Goal: Information Seeking & Learning: Learn about a topic

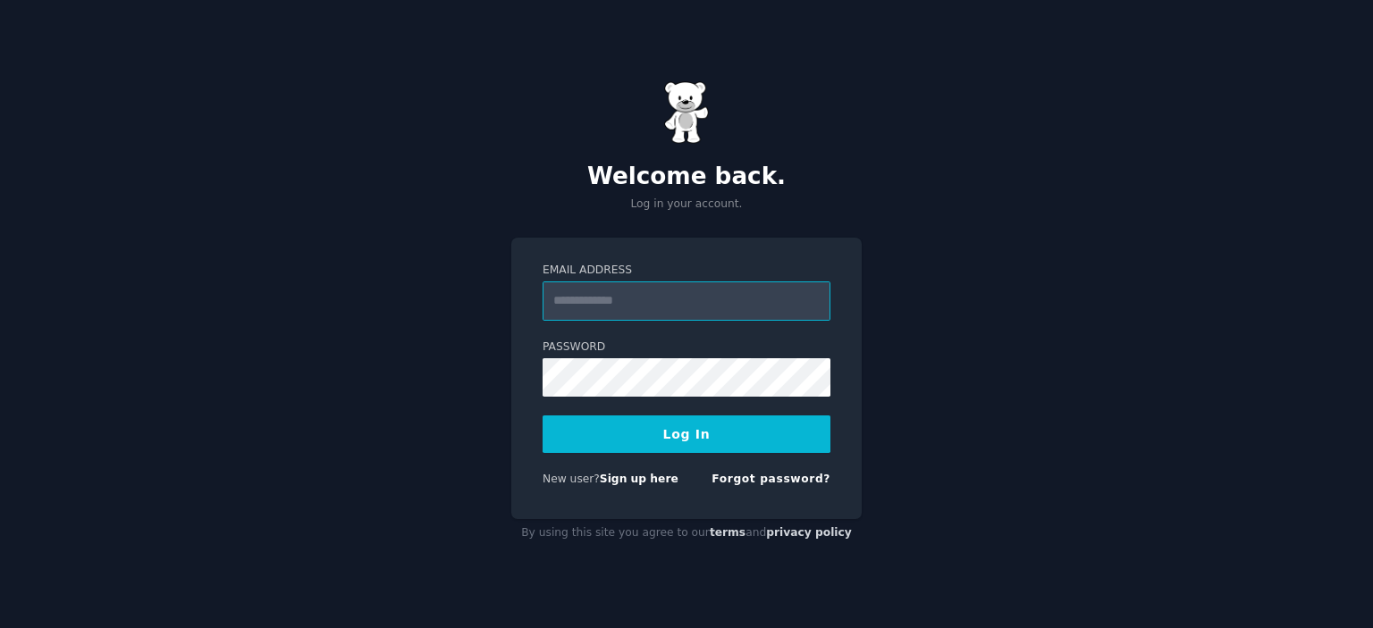
click at [604, 303] on input "Email Address" at bounding box center [687, 301] width 288 height 39
type input "**********"
click at [672, 433] on button "Log In" at bounding box center [687, 435] width 288 height 38
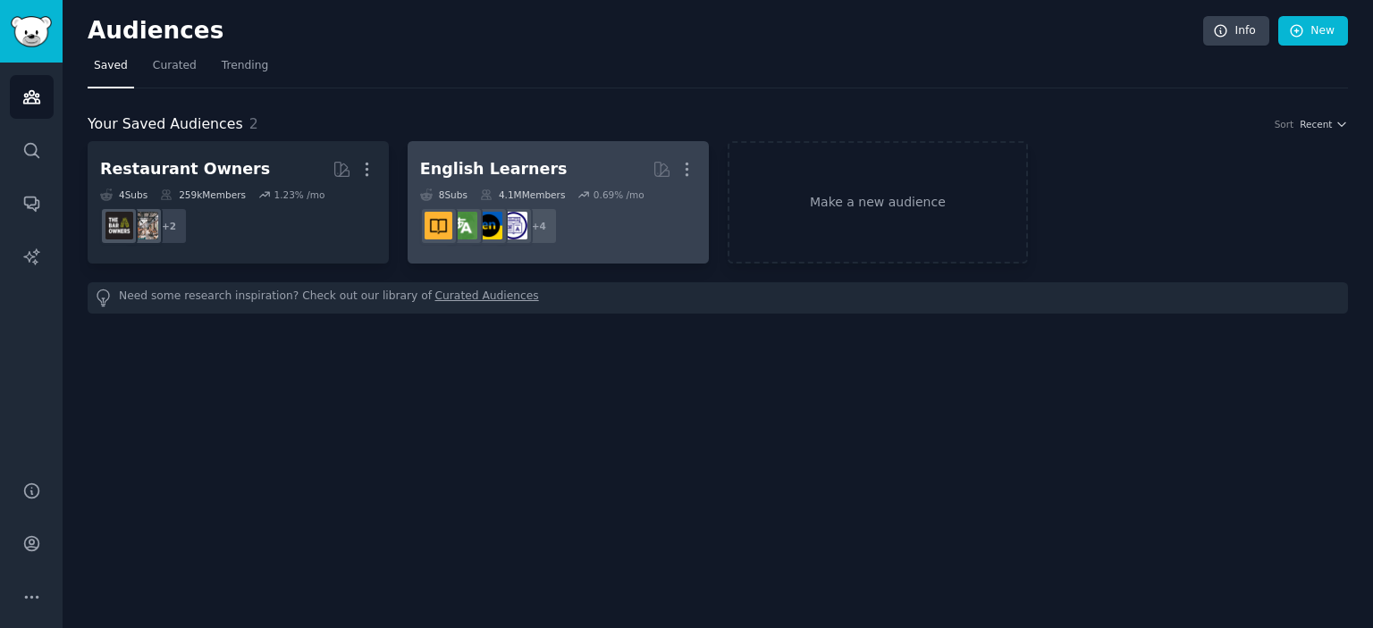
click at [526, 165] on div "English Learners" at bounding box center [493, 169] width 147 height 22
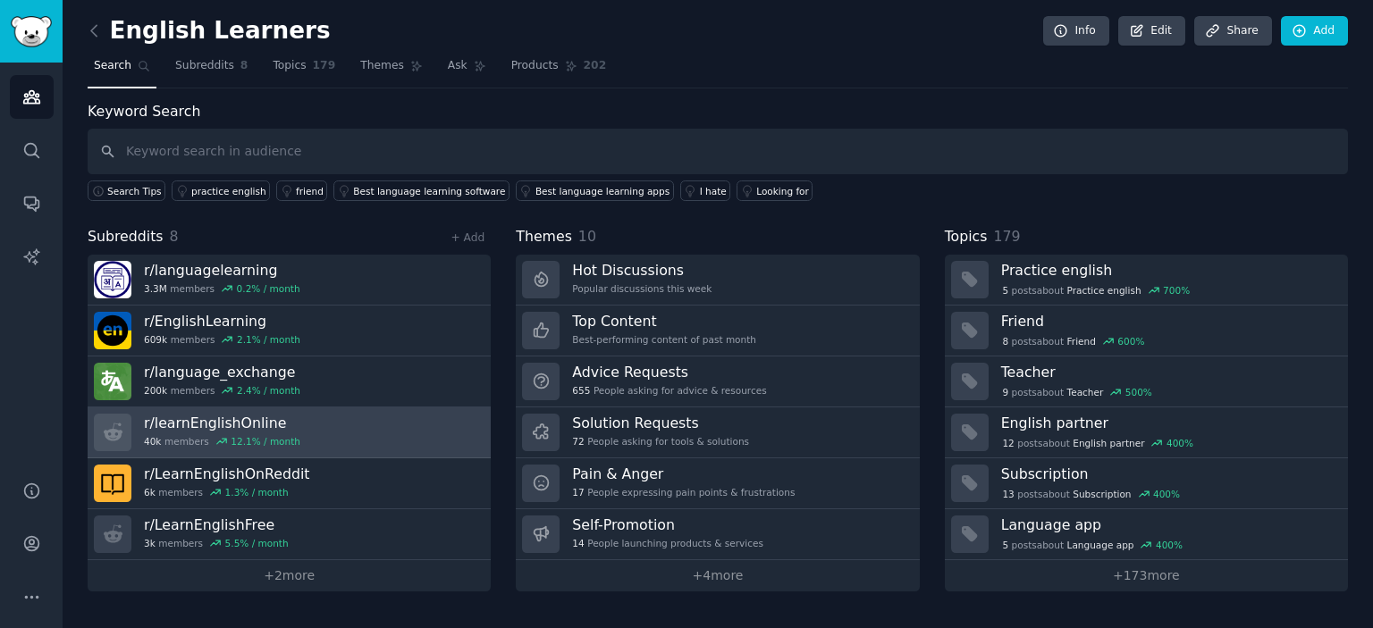
click at [322, 429] on link "r/ learnEnglishOnline 40k members 12.1 % / month" at bounding box center [289, 433] width 403 height 51
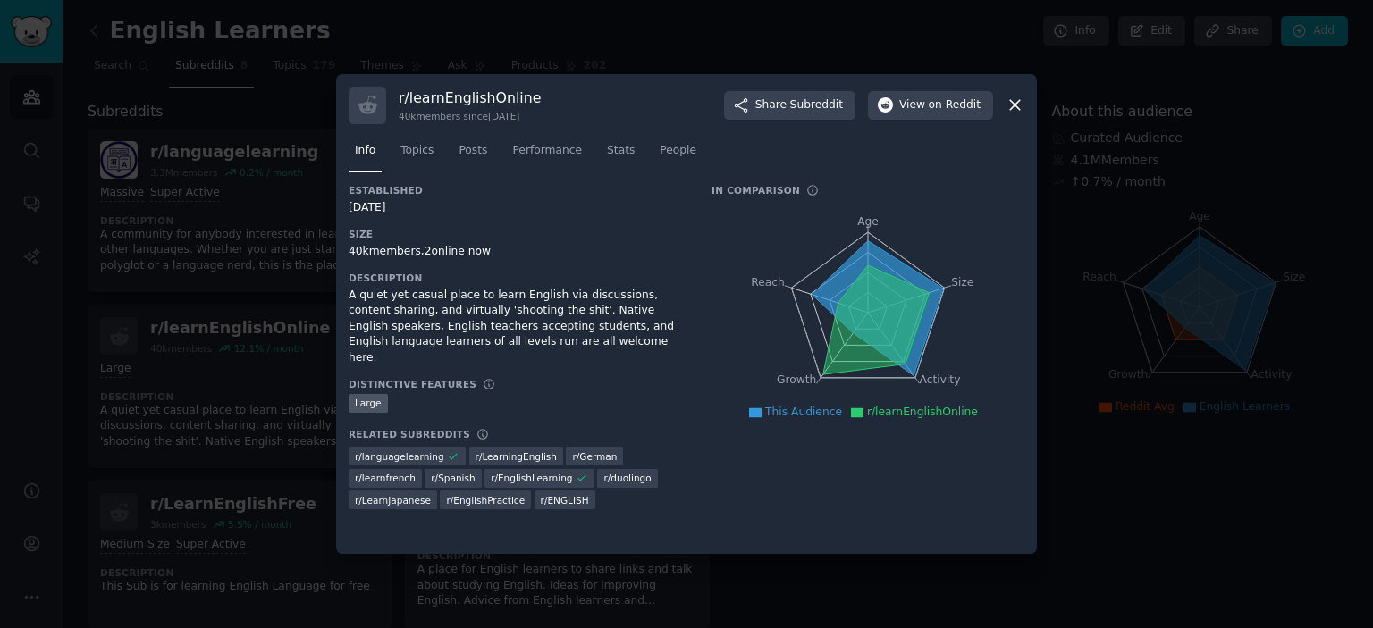
click at [1019, 103] on icon at bounding box center [1015, 105] width 19 height 19
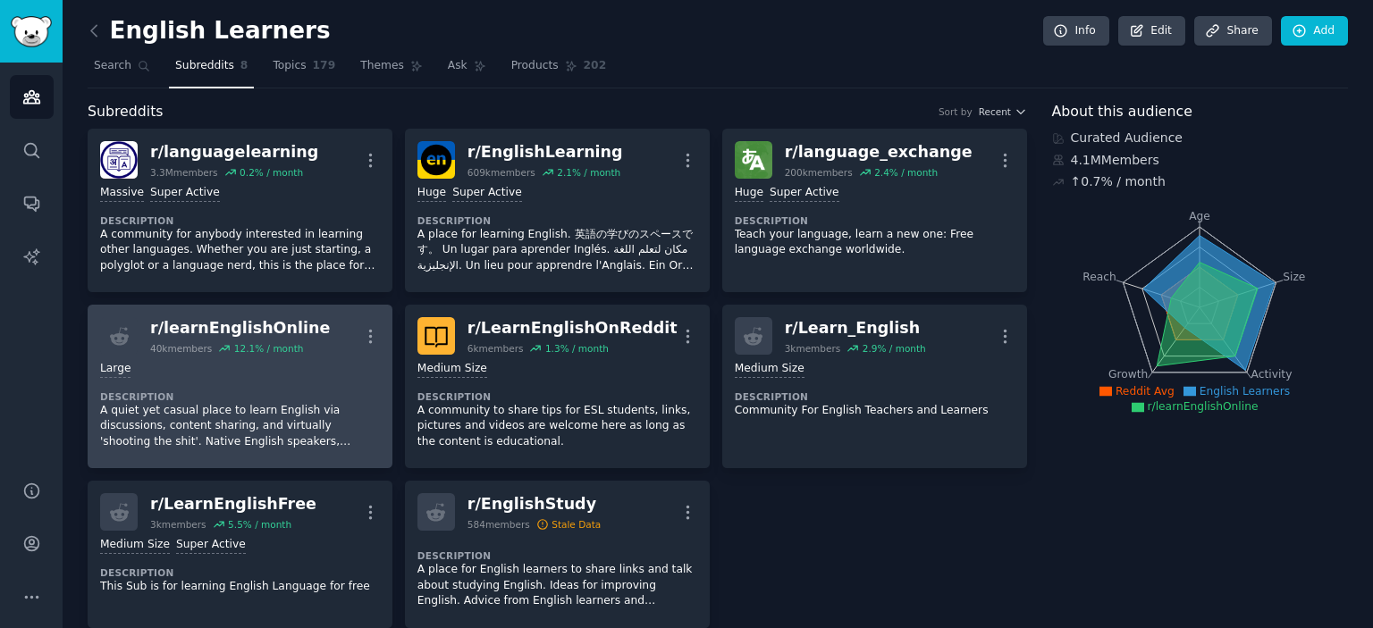
click at [299, 323] on div "r/ learnEnglishOnline 40k members 12.1 % / month More" at bounding box center [240, 336] width 280 height 38
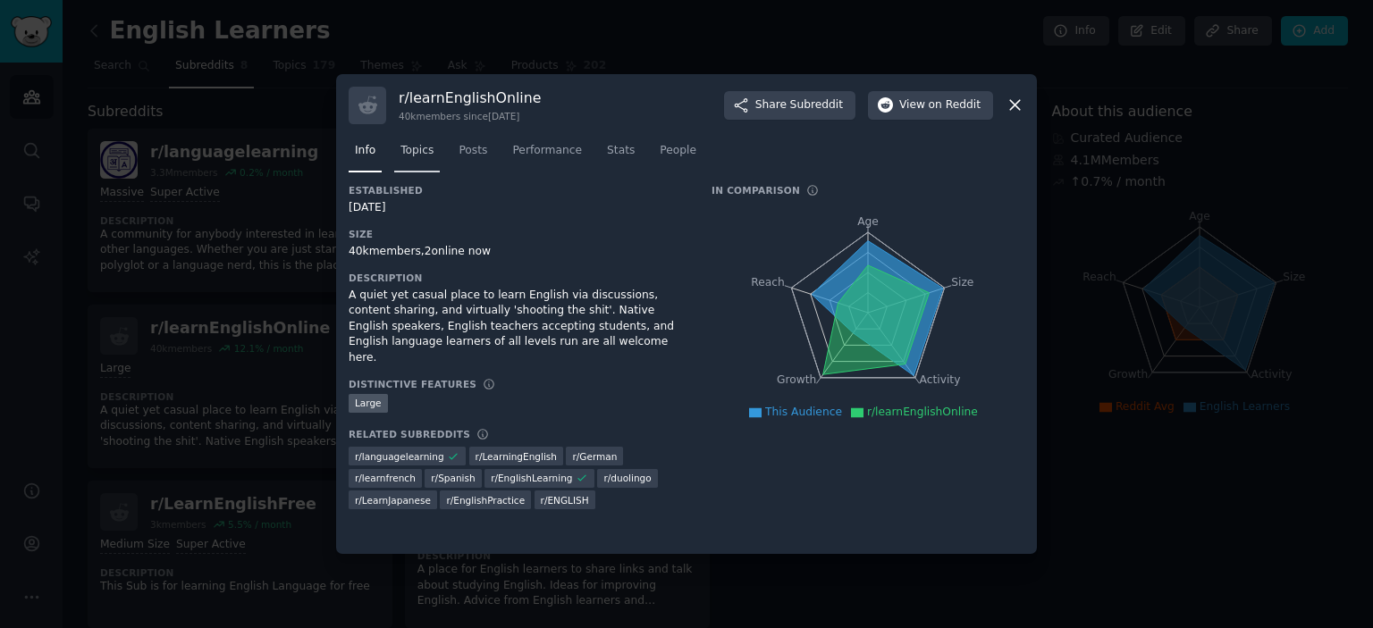
click at [408, 156] on span "Topics" at bounding box center [416, 151] width 33 height 16
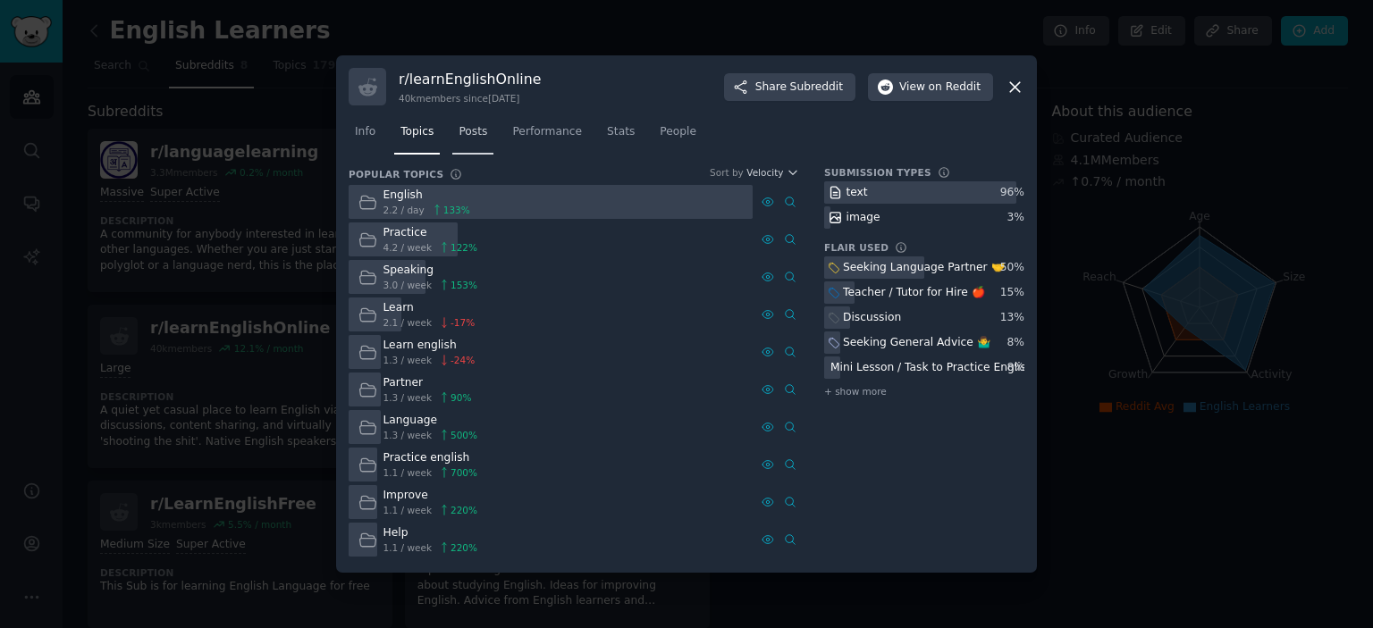
click at [461, 139] on span "Posts" at bounding box center [473, 132] width 29 height 16
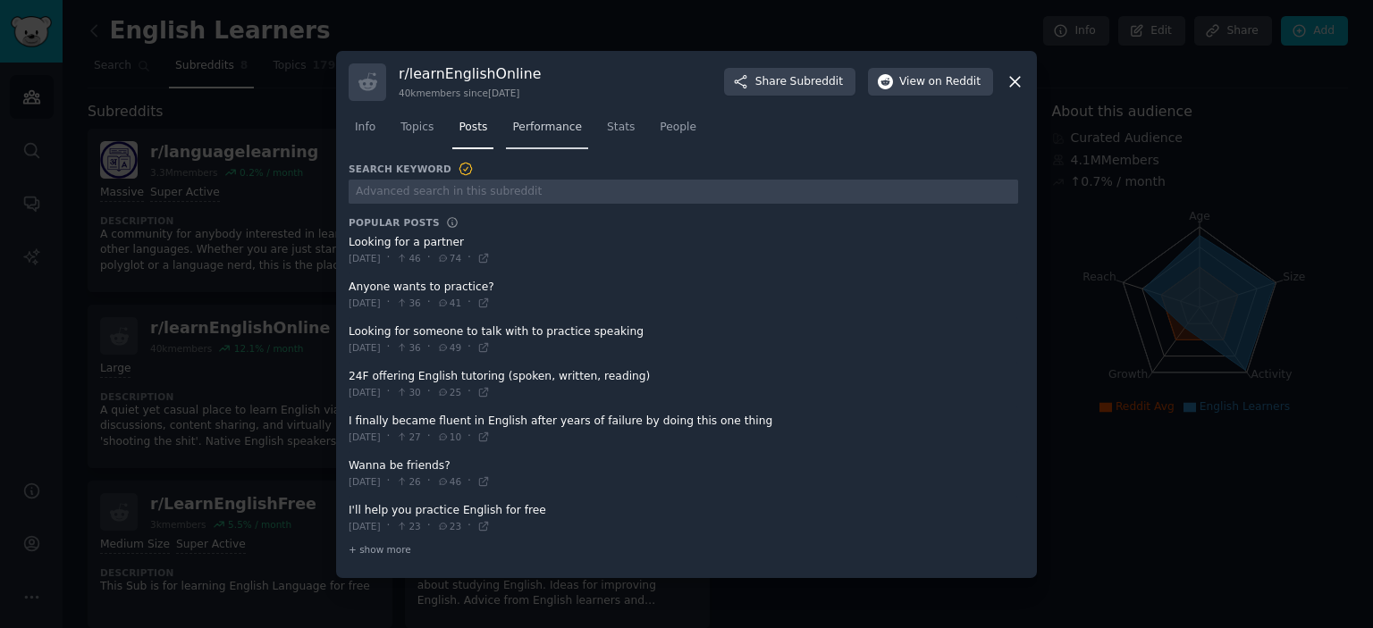
click at [534, 132] on span "Performance" at bounding box center [547, 128] width 70 height 16
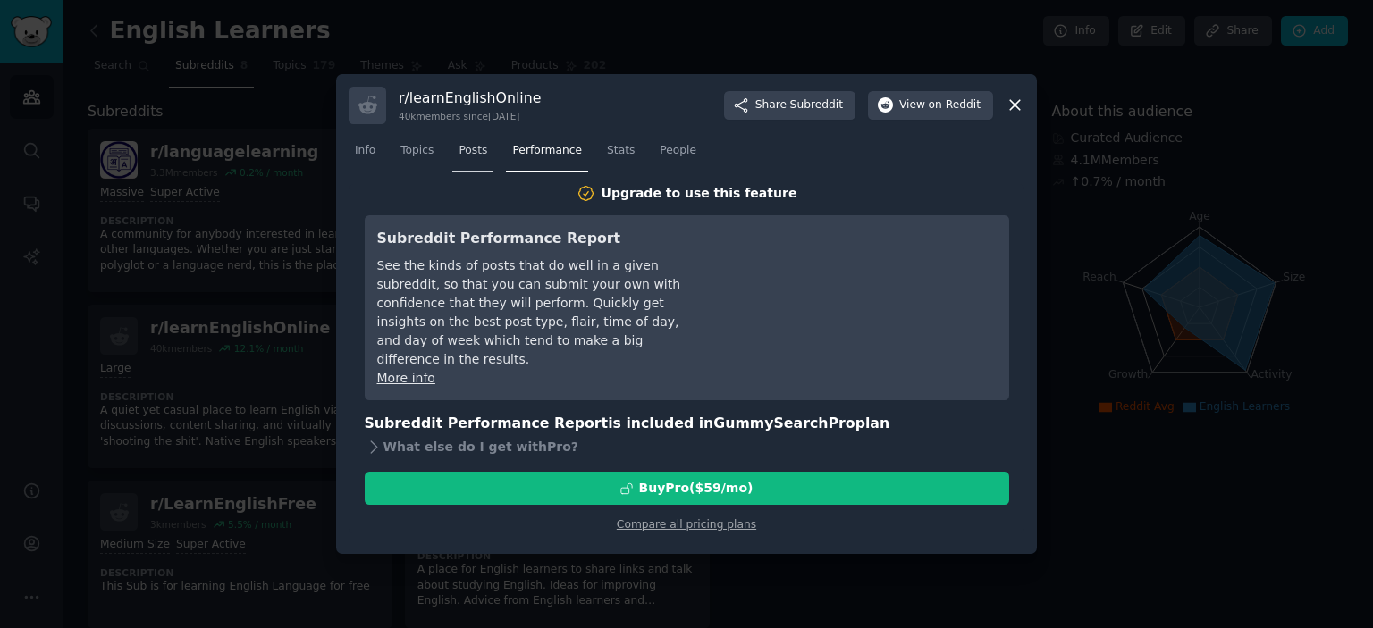
click at [460, 160] on link "Posts" at bounding box center [472, 155] width 41 height 37
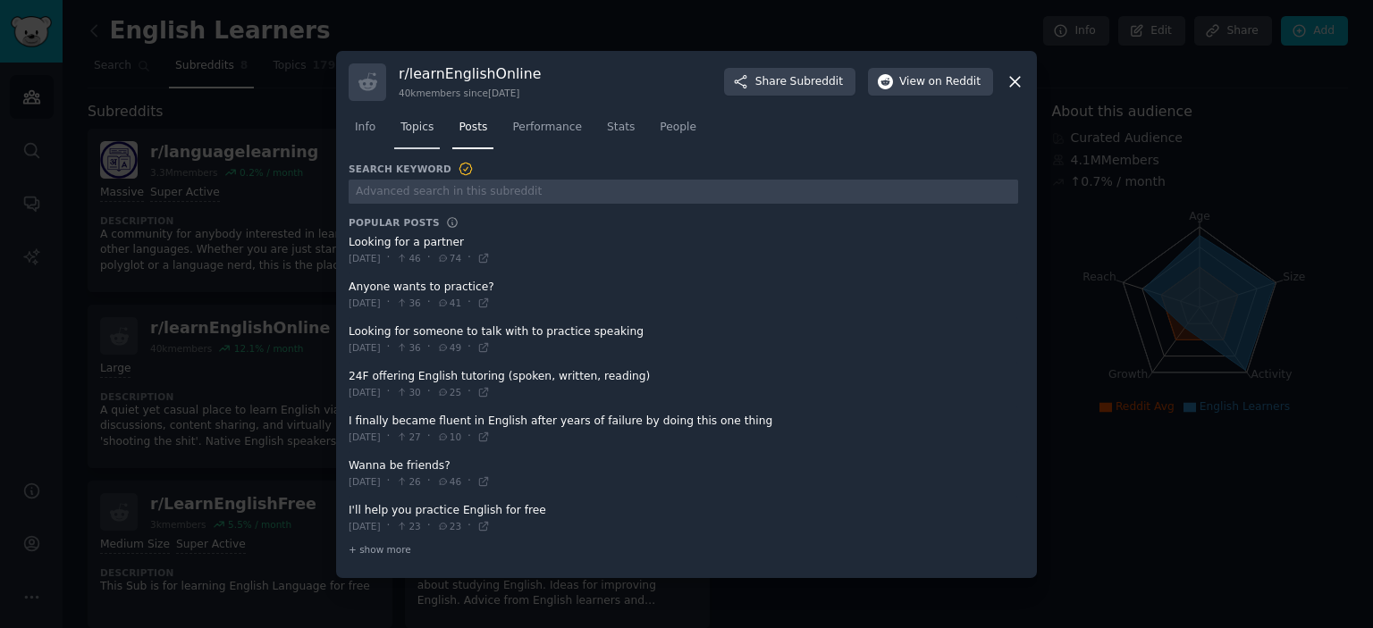
click at [415, 129] on span "Topics" at bounding box center [416, 128] width 33 height 16
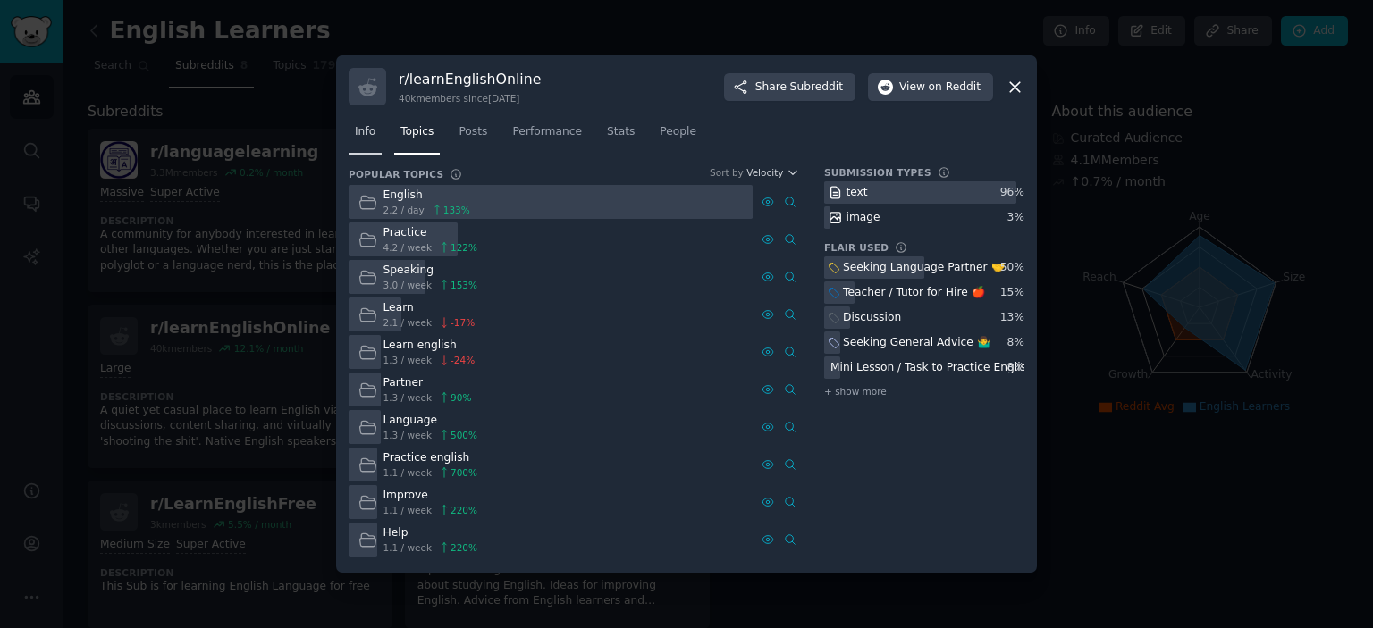
click at [367, 156] on div "Info Topics Posts Performance Stats People" at bounding box center [687, 135] width 676 height 61
click at [370, 131] on span "Info" at bounding box center [365, 132] width 21 height 16
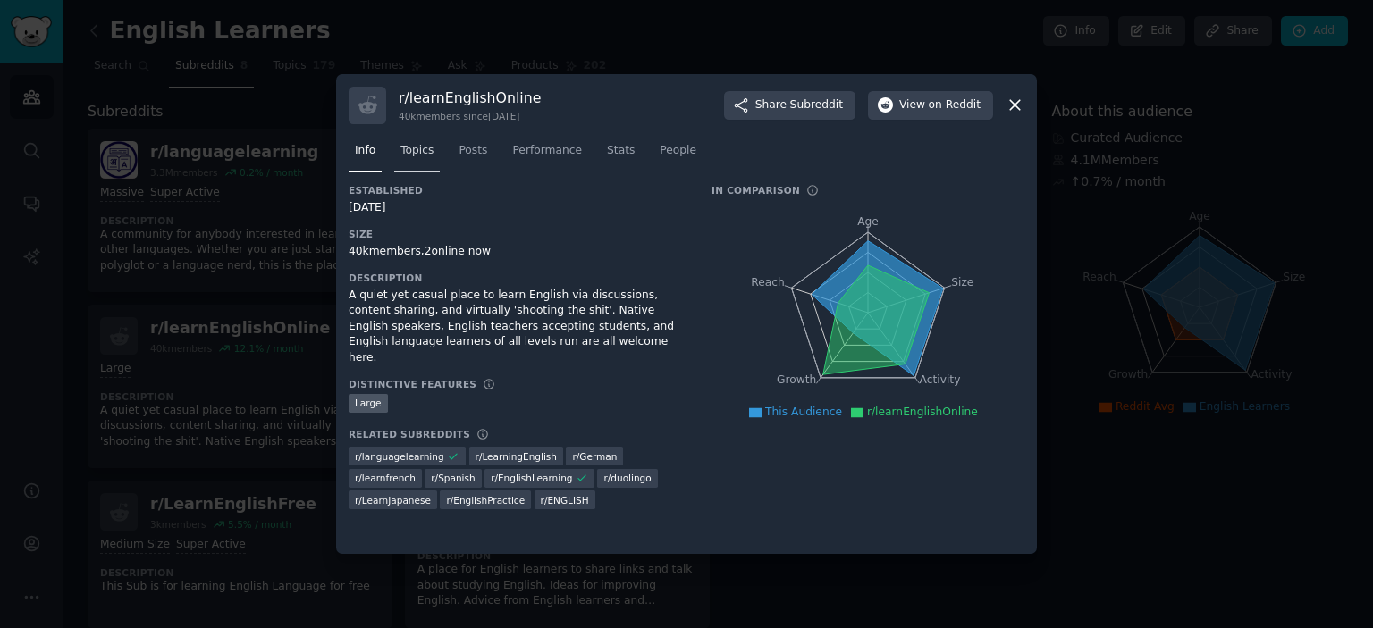
click at [417, 148] on span "Topics" at bounding box center [416, 151] width 33 height 16
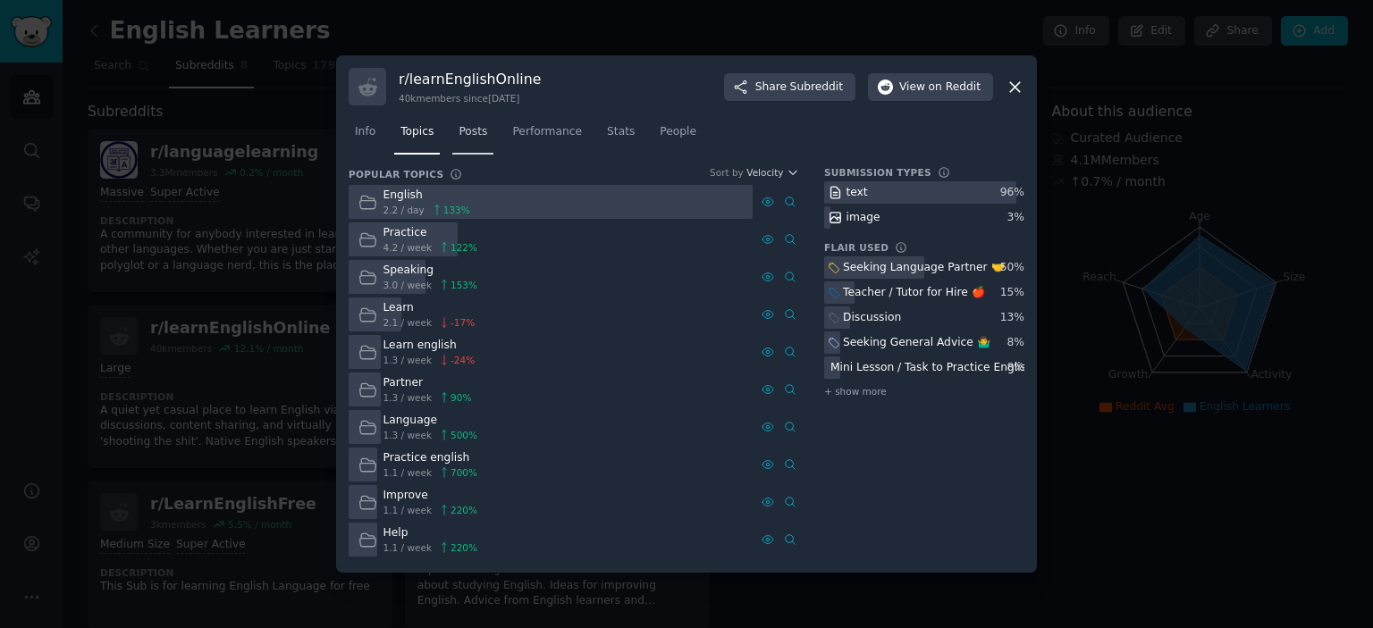
click at [470, 137] on span "Posts" at bounding box center [473, 132] width 29 height 16
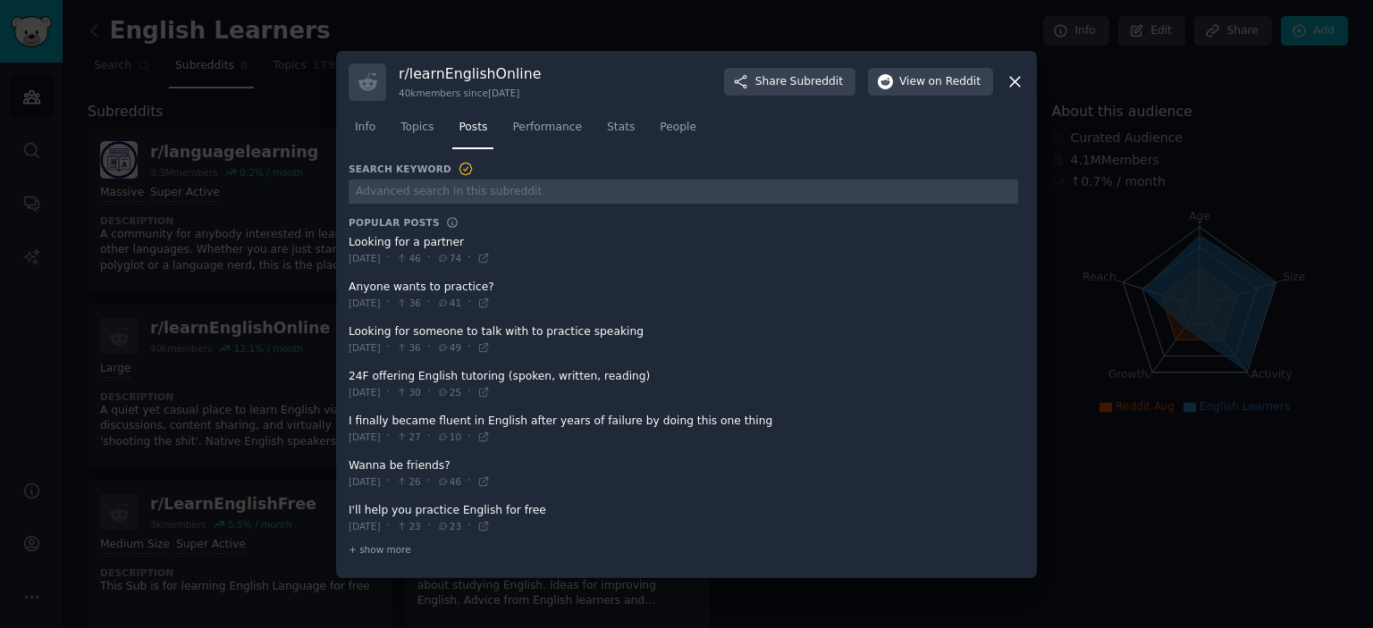
click at [1008, 87] on icon at bounding box center [1015, 81] width 19 height 19
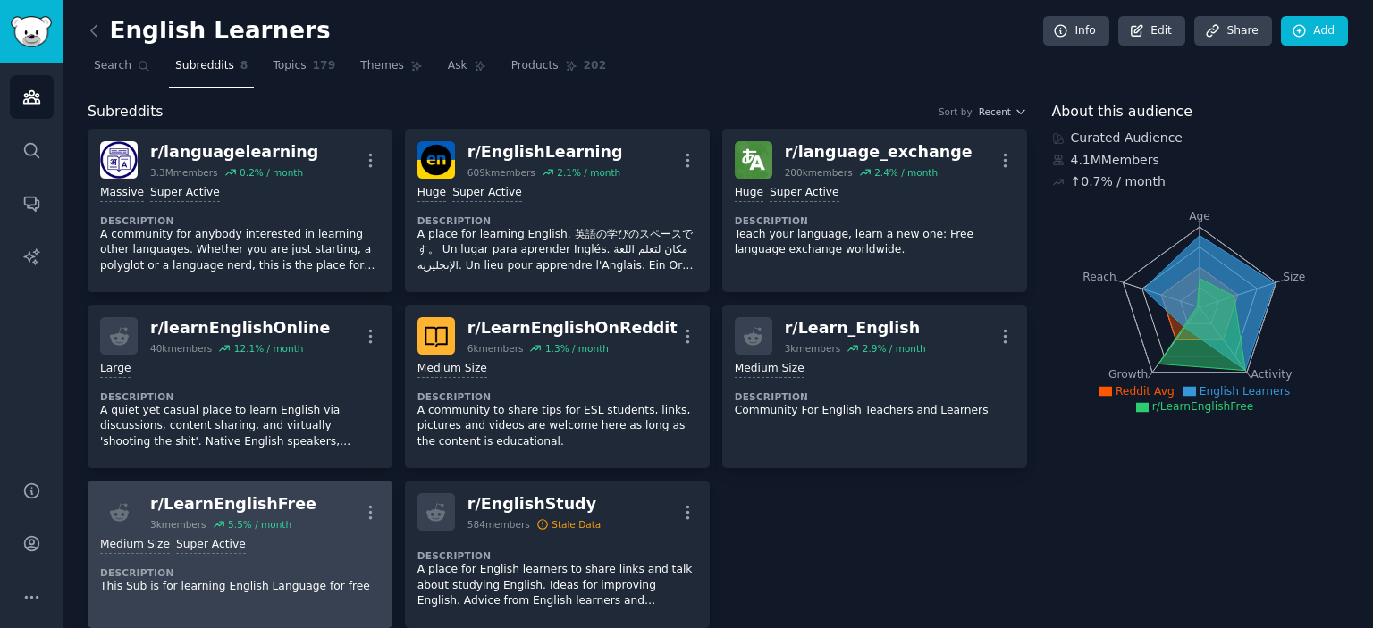
click at [300, 525] on div "r/ LearnEnglishFree 3k members 5.5 % / month More" at bounding box center [240, 512] width 280 height 38
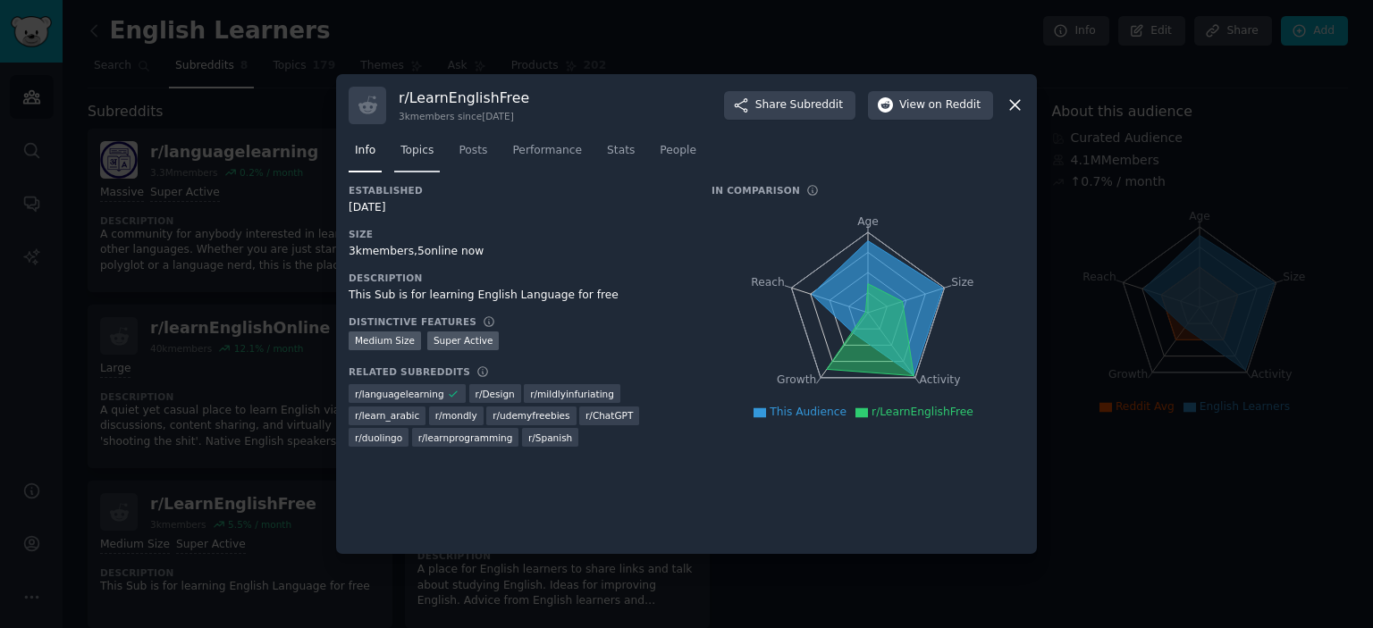
click at [431, 156] on link "Topics" at bounding box center [417, 155] width 46 height 37
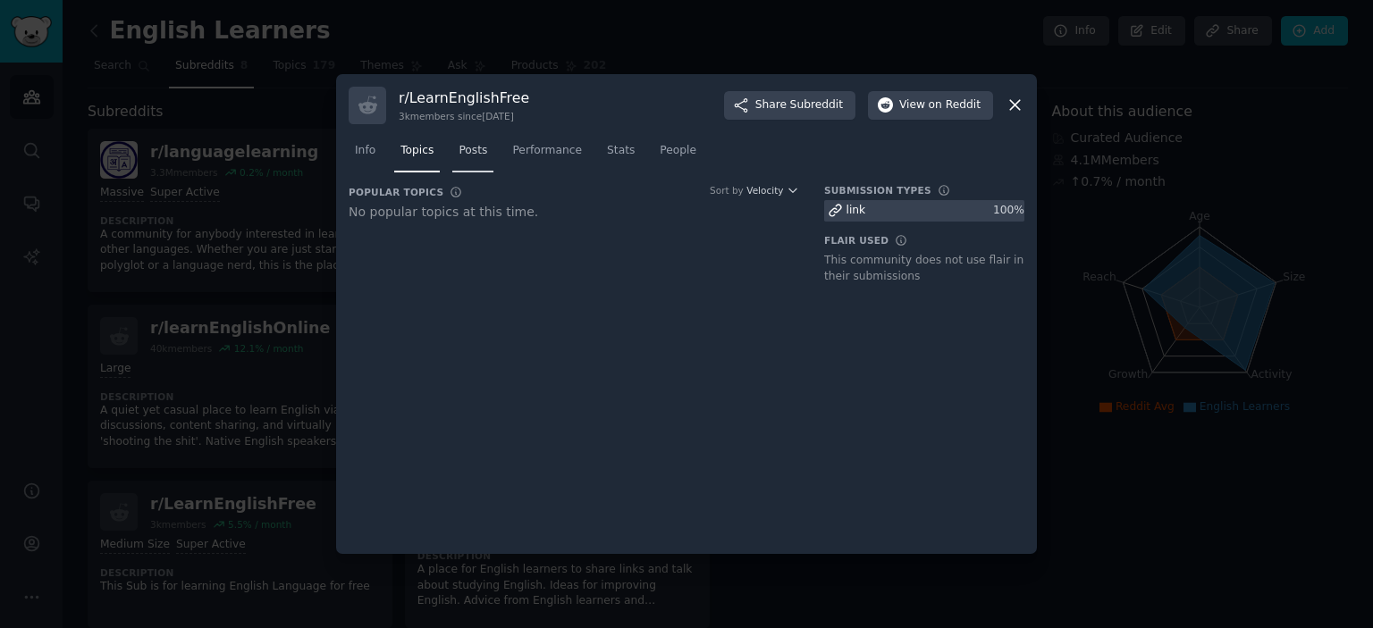
click at [463, 153] on span "Posts" at bounding box center [473, 151] width 29 height 16
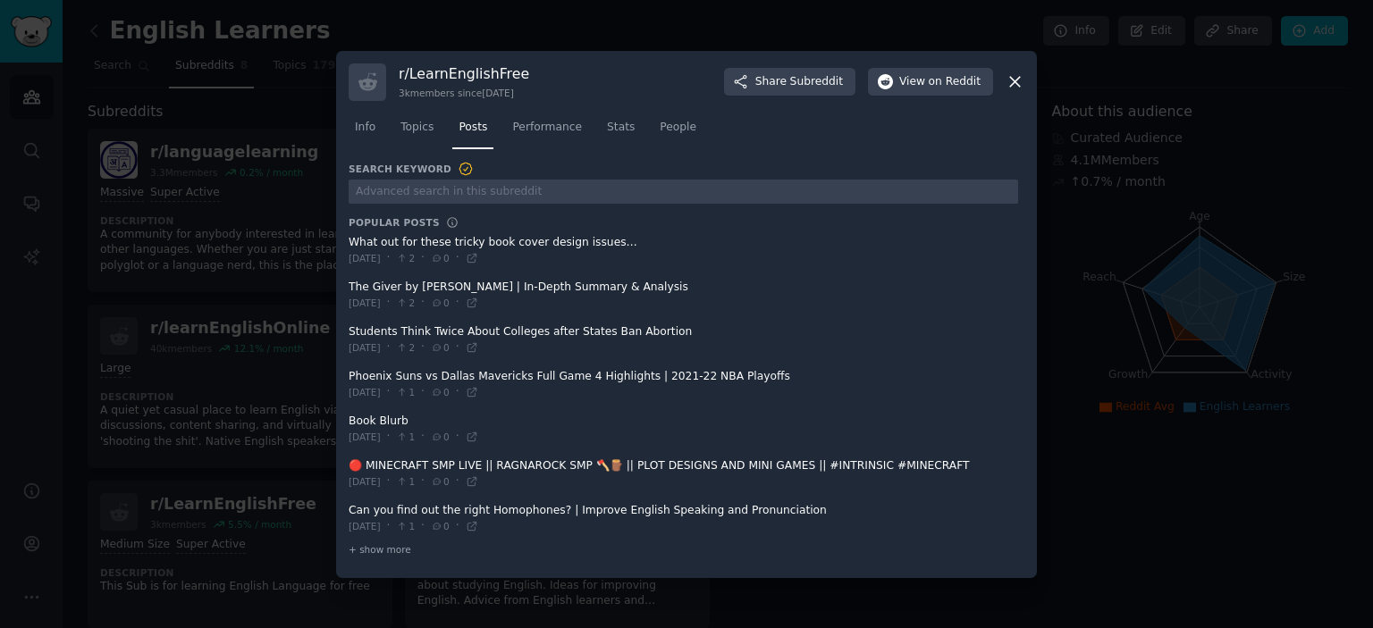
click at [1017, 85] on icon at bounding box center [1015, 82] width 10 height 10
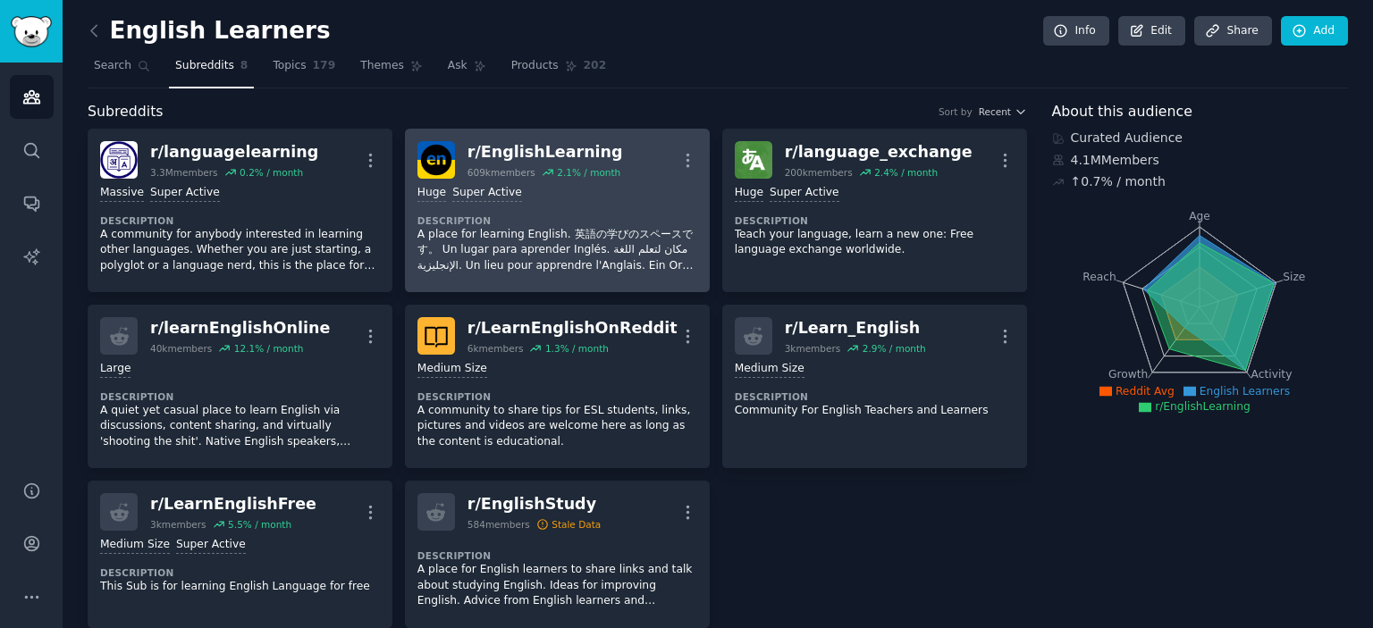
click at [496, 146] on div "r/ EnglishLearning" at bounding box center [545, 152] width 156 height 22
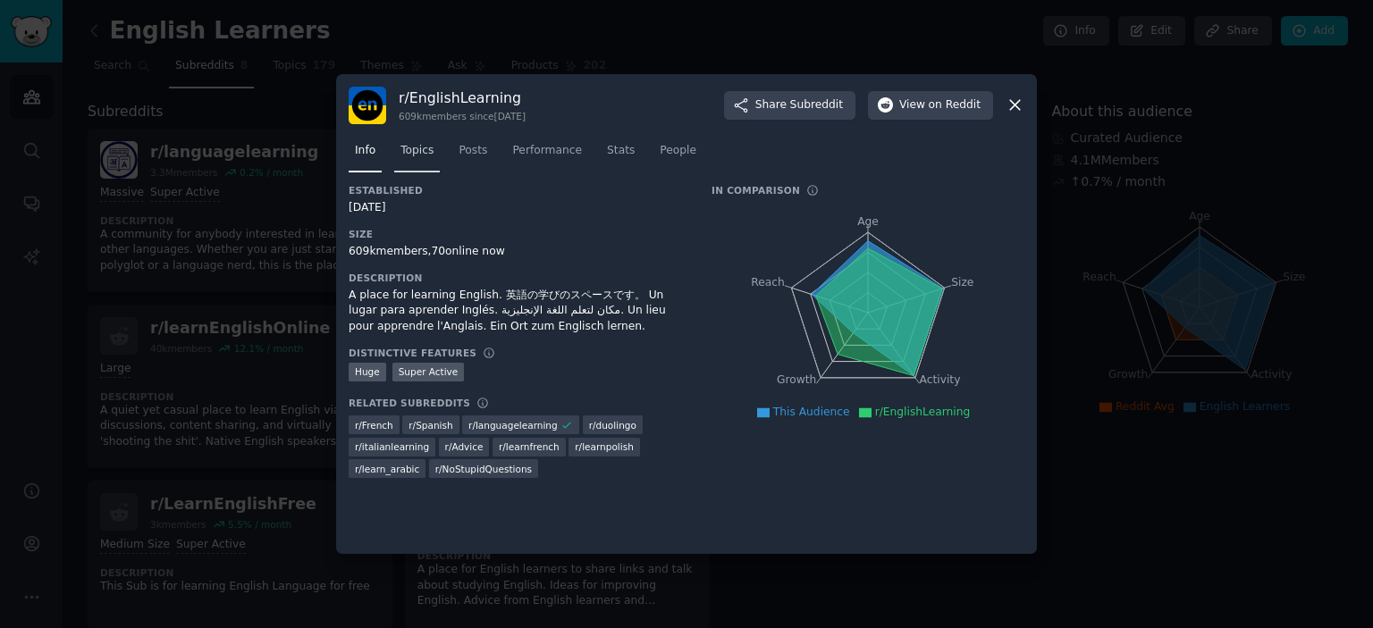
click at [417, 147] on span "Topics" at bounding box center [416, 151] width 33 height 16
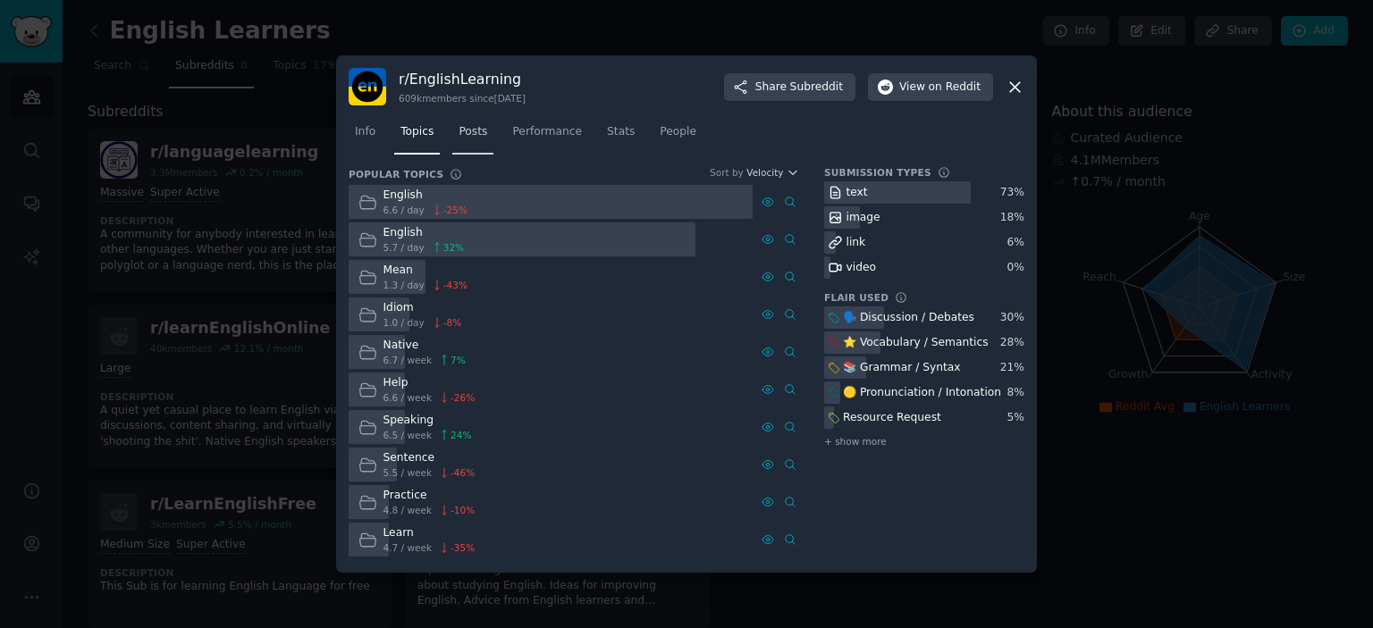
click at [465, 140] on link "Posts" at bounding box center [472, 136] width 41 height 37
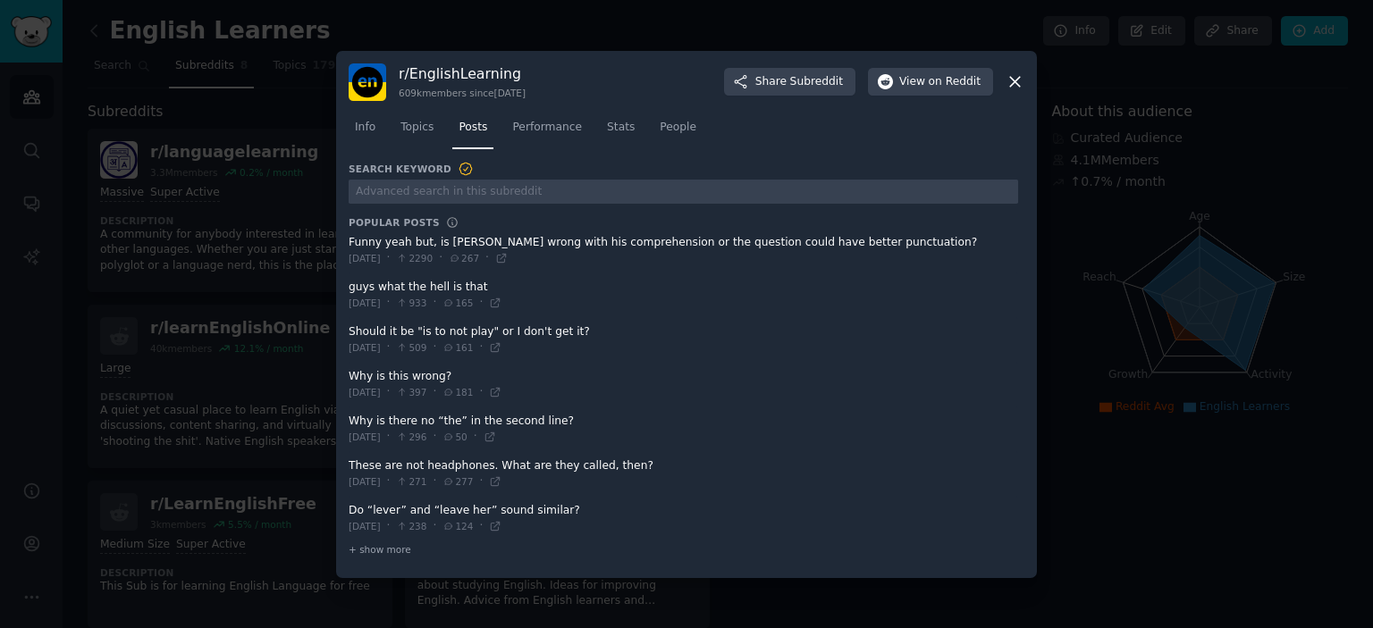
click at [413, 378] on span at bounding box center [683, 385] width 669 height 44
click at [434, 375] on span at bounding box center [683, 385] width 669 height 44
click at [375, 375] on span at bounding box center [683, 385] width 669 height 44
click at [433, 375] on span at bounding box center [683, 385] width 669 height 44
click at [452, 391] on icon at bounding box center [448, 392] width 7 height 6
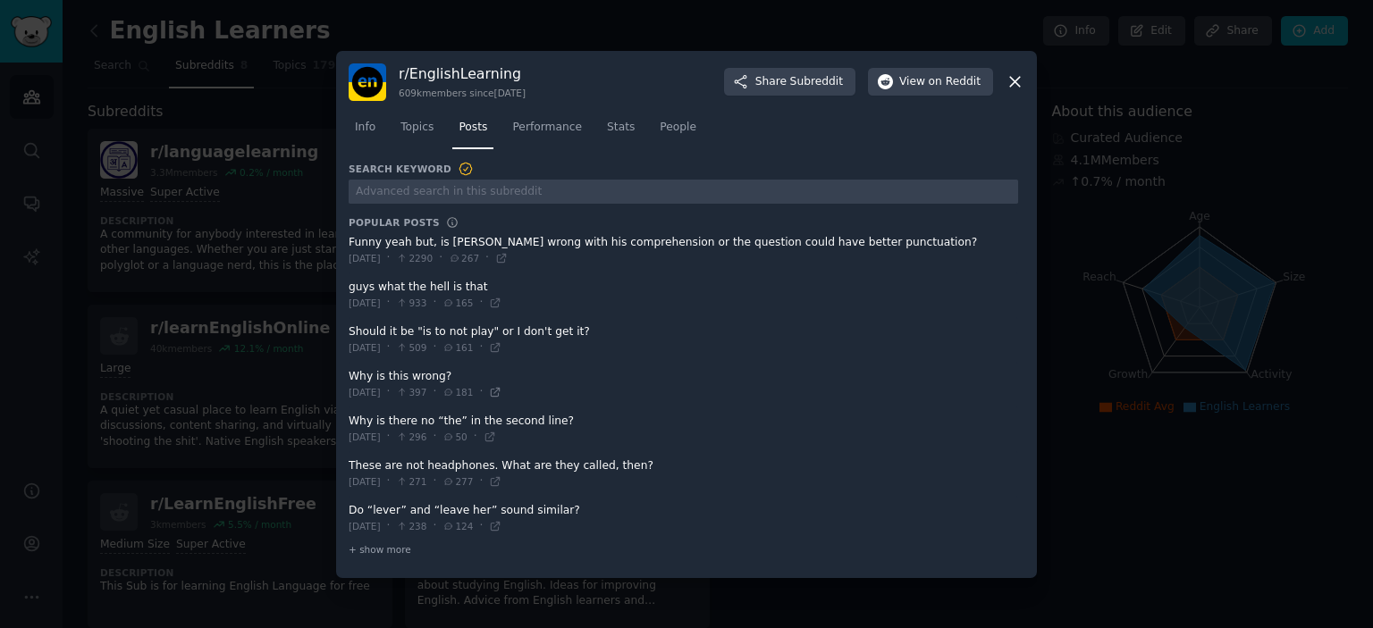
click at [501, 392] on icon at bounding box center [495, 392] width 13 height 13
click at [389, 553] on span "+ show more" at bounding box center [380, 549] width 63 height 13
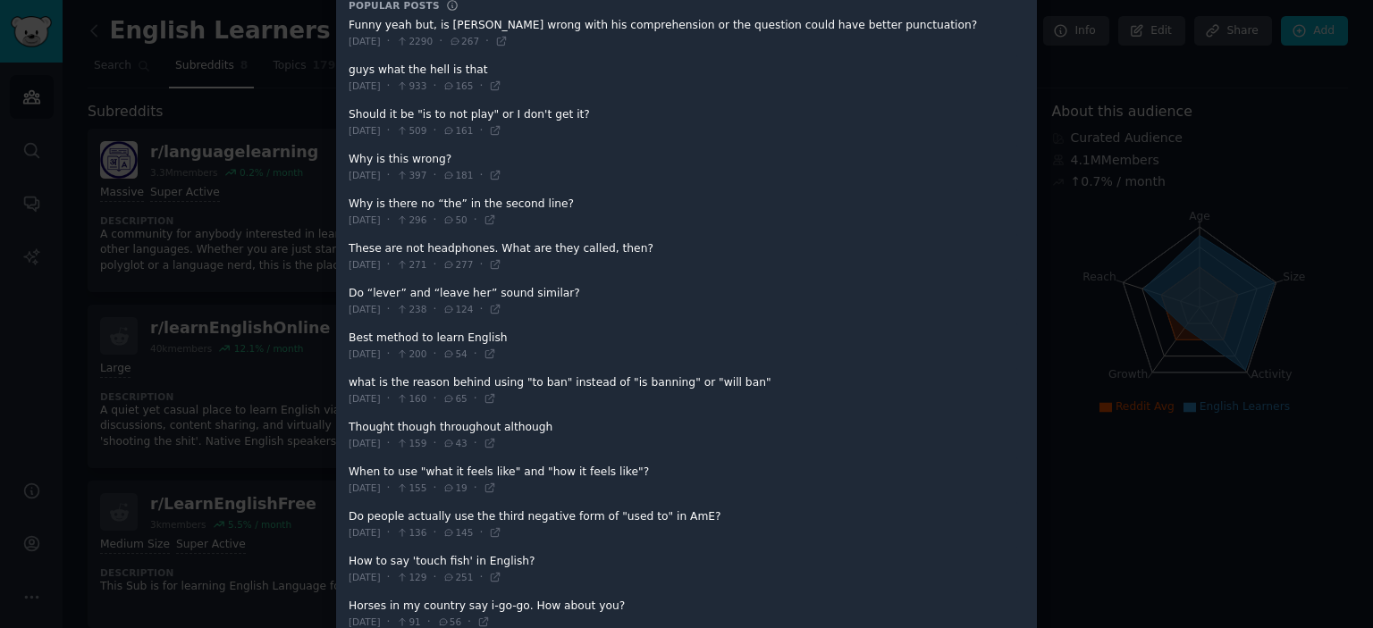
scroll to position [268, 0]
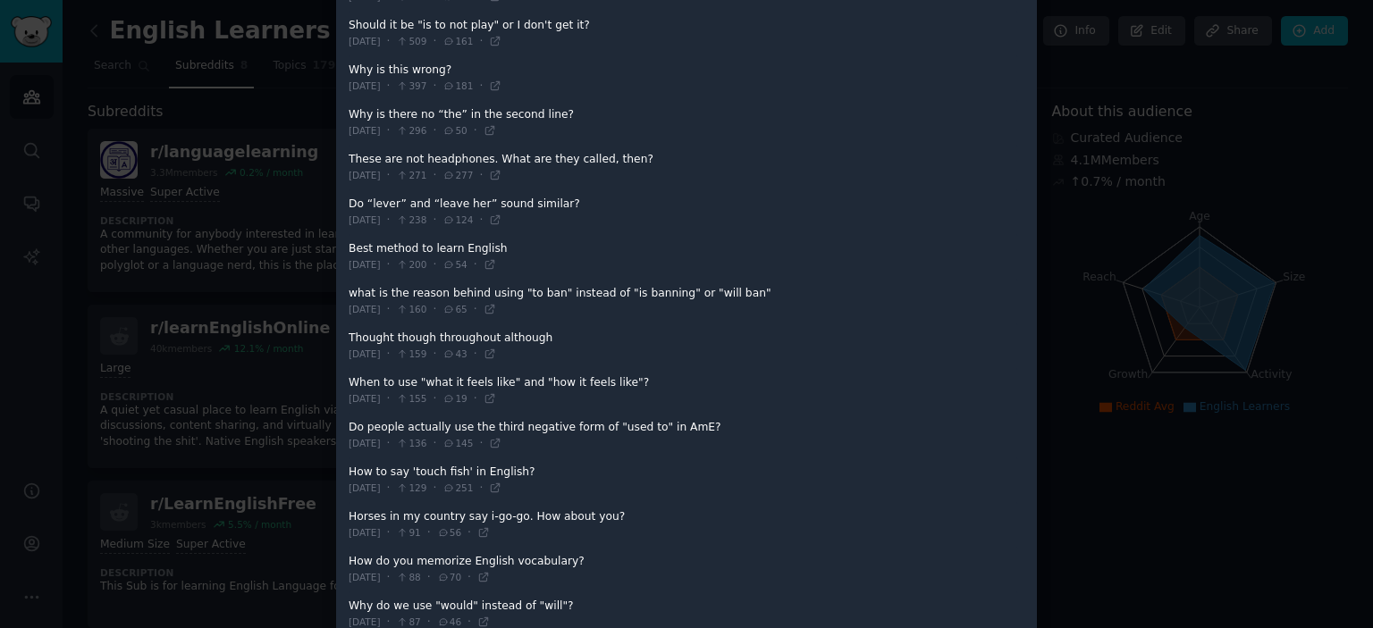
click at [139, 67] on div at bounding box center [686, 314] width 1373 height 628
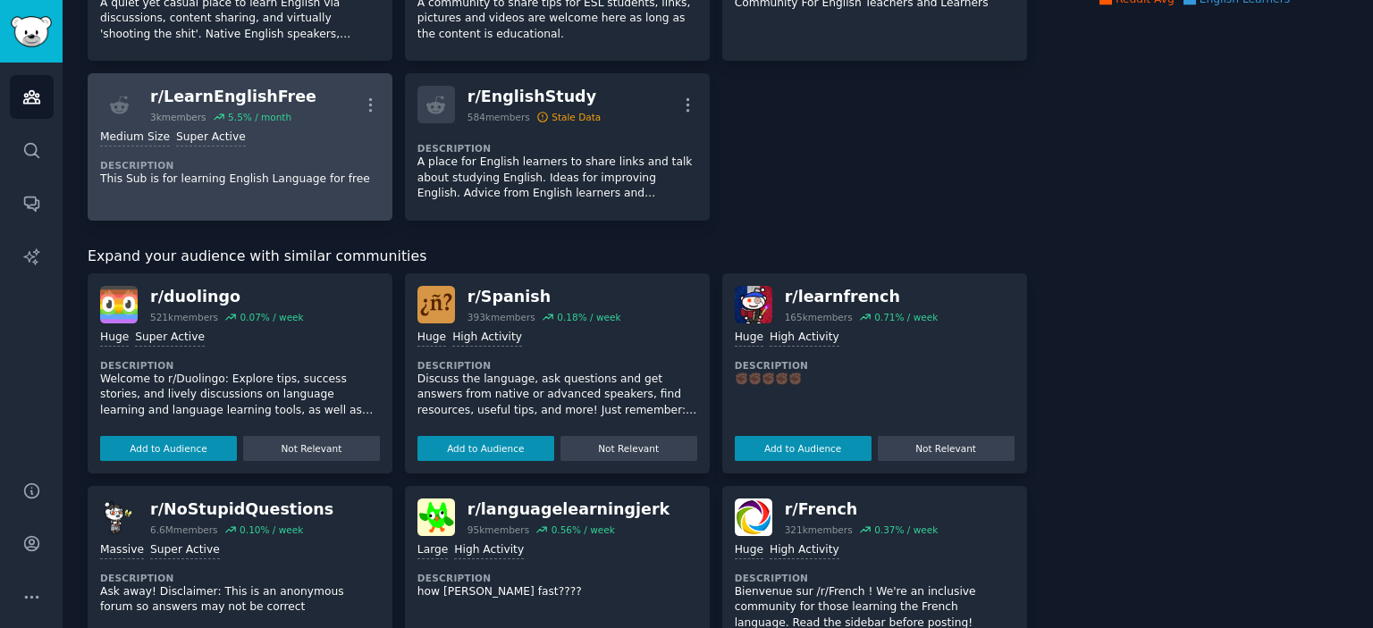
scroll to position [358, 0]
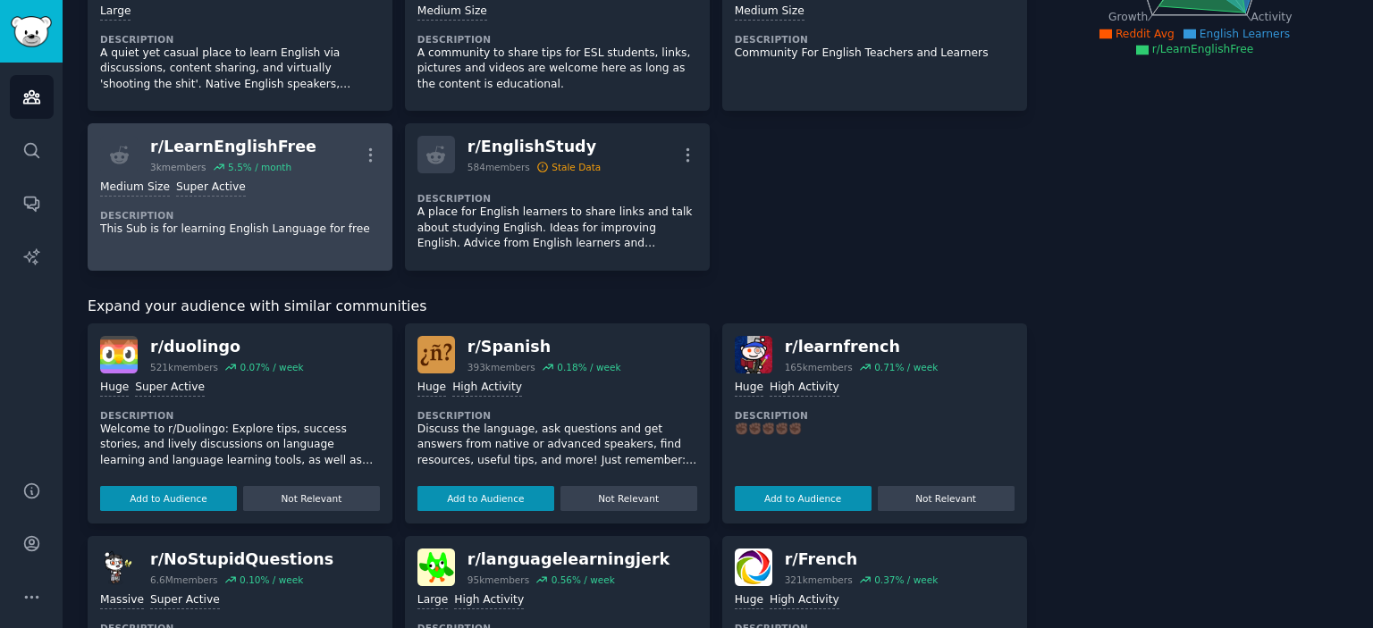
click at [240, 141] on div "r/ LearnEnglishFree" at bounding box center [233, 147] width 166 height 22
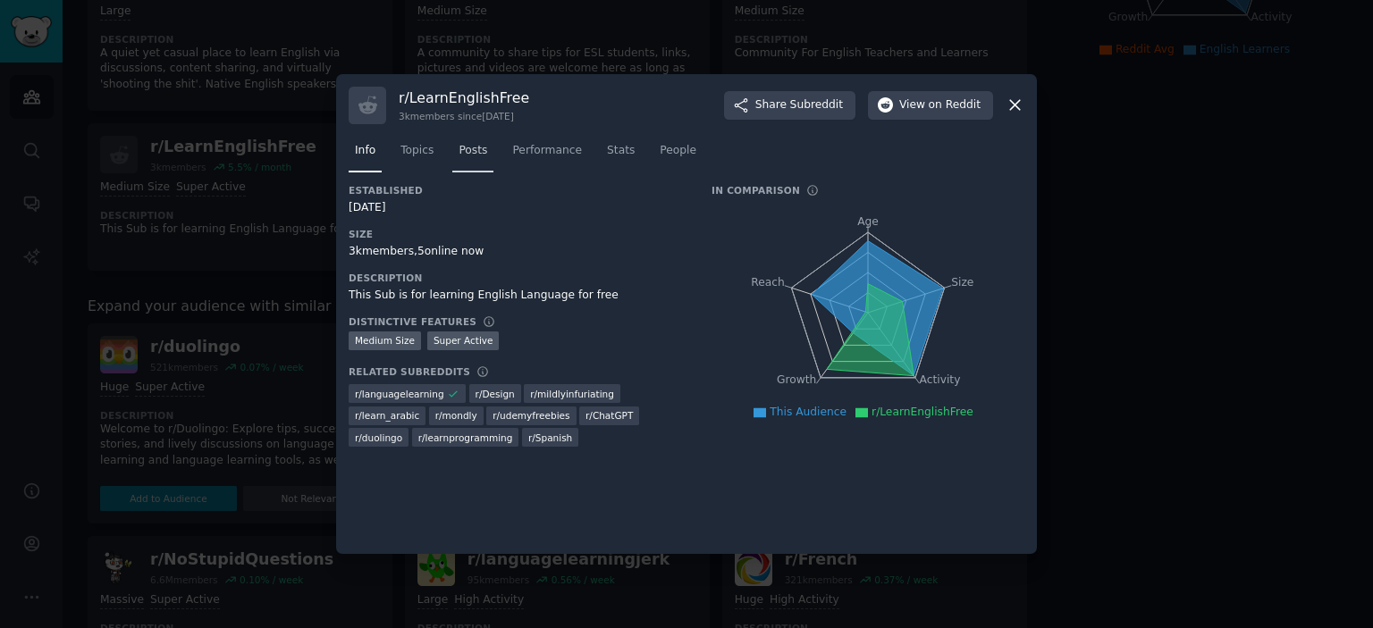
click at [480, 149] on span "Posts" at bounding box center [473, 151] width 29 height 16
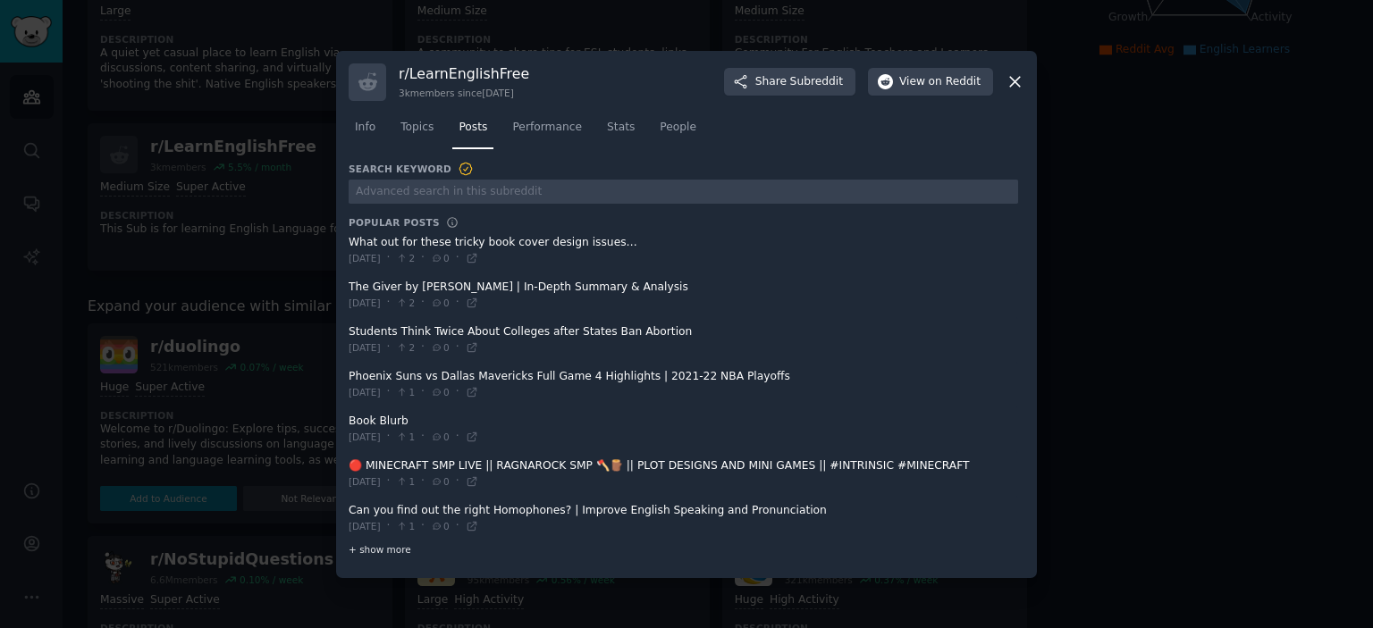
click at [383, 553] on span "+ show more" at bounding box center [380, 549] width 63 height 13
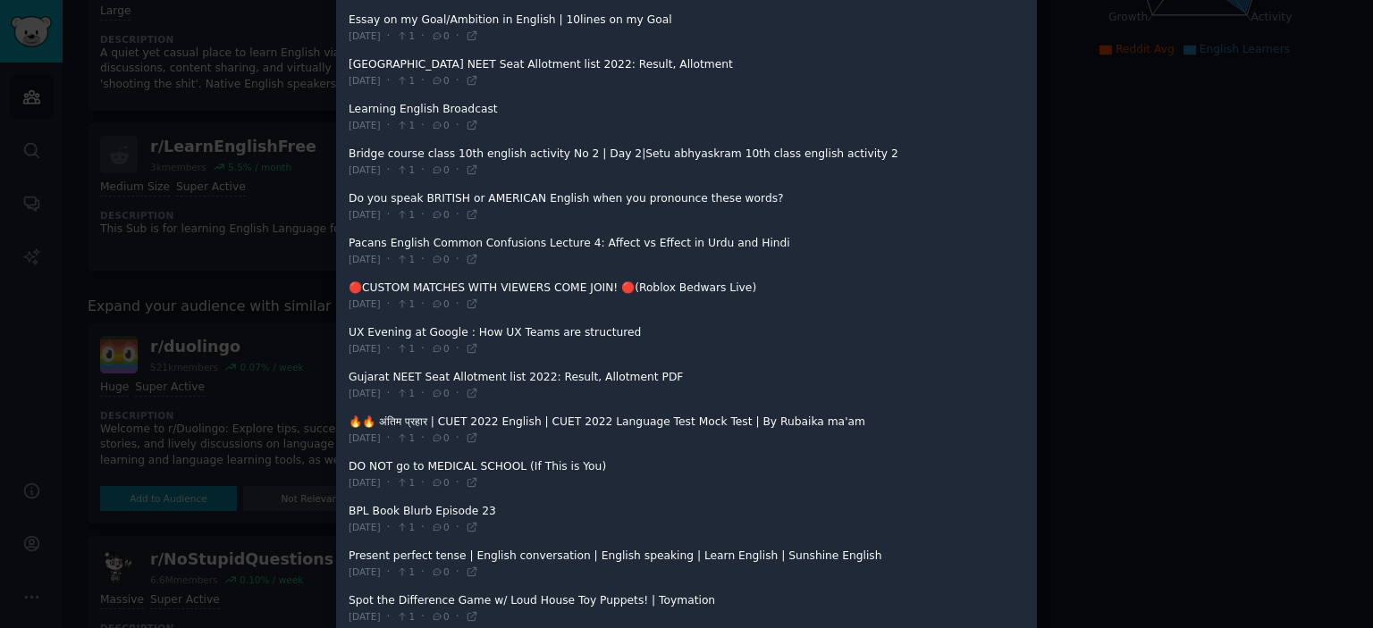
scroll to position [1811, 0]
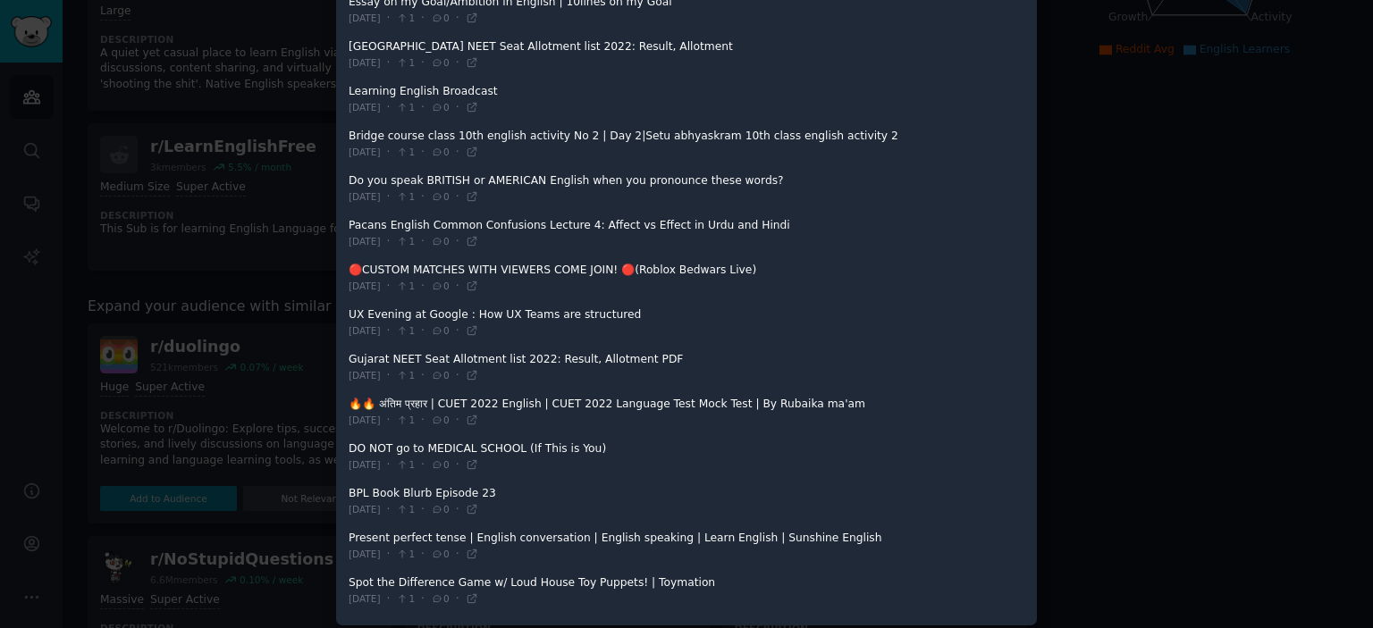
click at [1059, 153] on div at bounding box center [686, 314] width 1373 height 628
